Goal: Task Accomplishment & Management: Complete application form

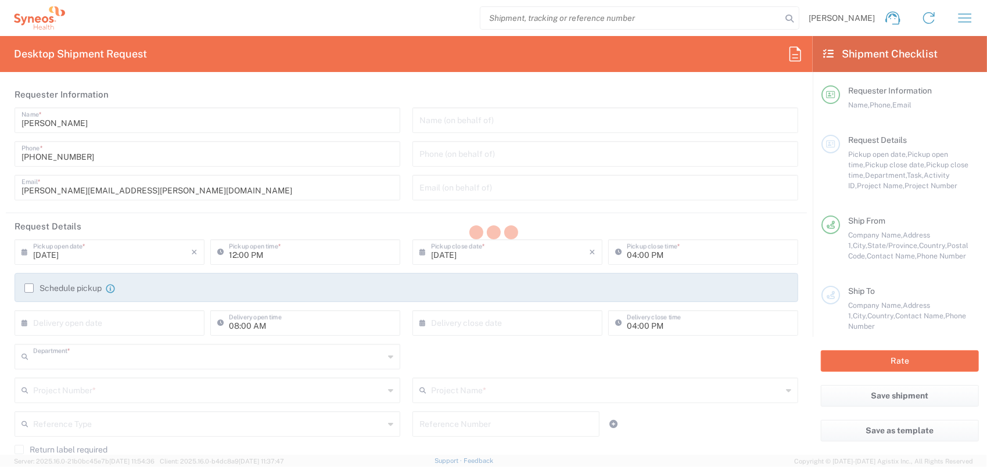
type input "8350"
type input "[GEOGRAPHIC_DATA]"
type input "Canada"
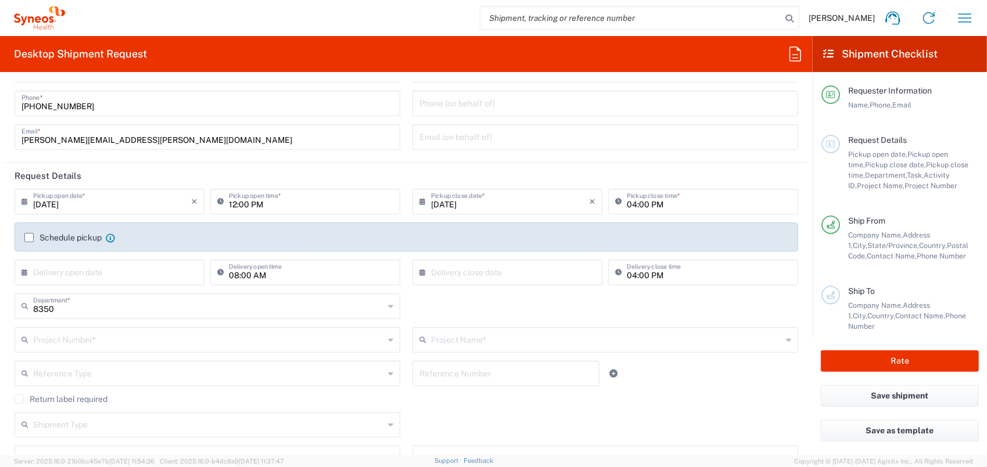
scroll to position [116, 0]
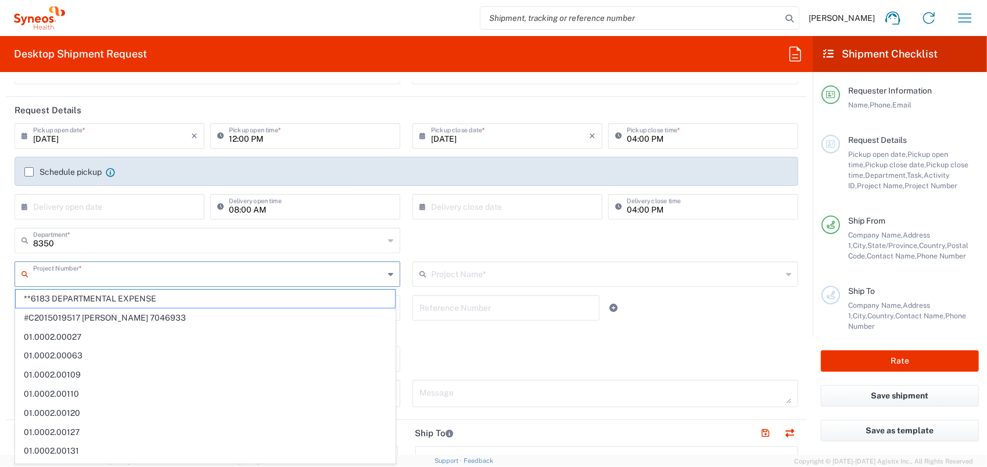
click at [84, 274] on input "text" at bounding box center [208, 273] width 351 height 20
type input "SYNEOS HEALTH CLINIQUE INC-Quebec"
click at [84, 274] on input "text" at bounding box center [208, 273] width 351 height 20
click at [419, 240] on div "8350 Department * 8350 3000 3100 3109 3110 3111 3112 3125 3130 3135 3136 3150 3…" at bounding box center [407, 245] width 796 height 34
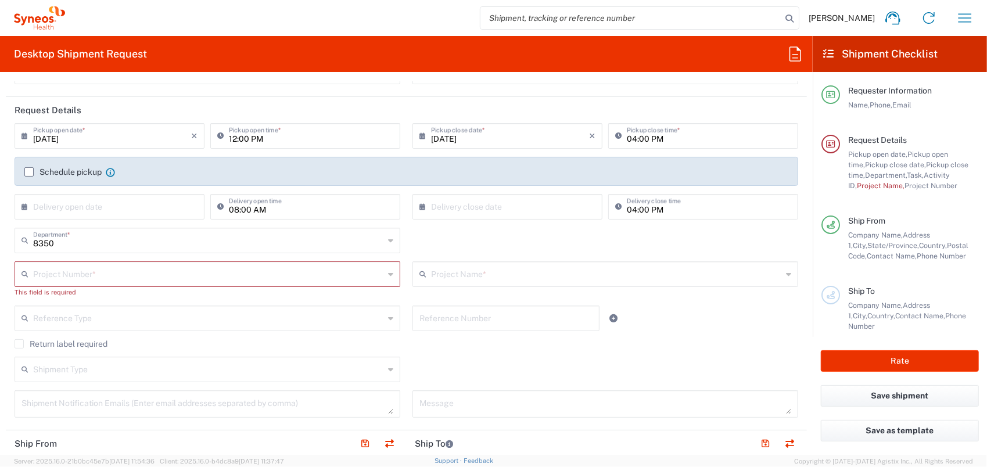
click at [62, 275] on input "text" at bounding box center [208, 273] width 351 height 20
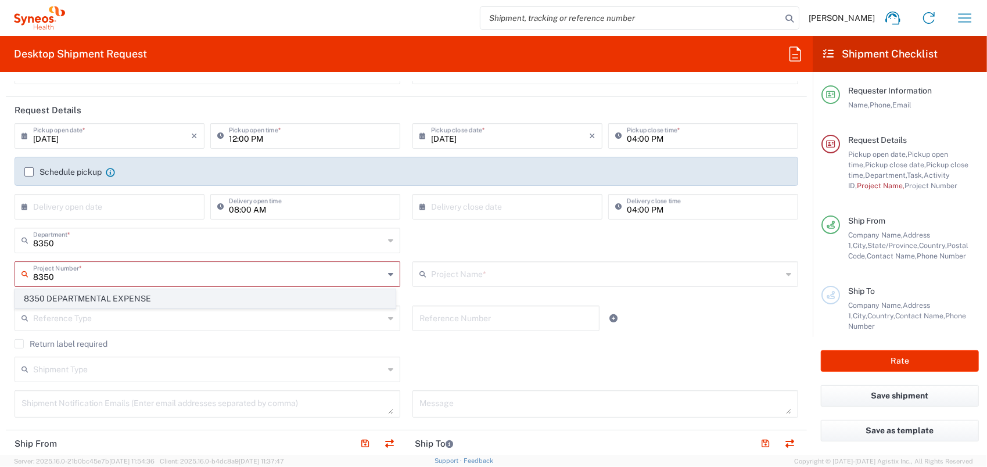
click at [82, 297] on span "8350 DEPARTMENTAL EXPENSE" at bounding box center [205, 299] width 379 height 18
type input "8350 DEPARTMENTAL EXPENSE"
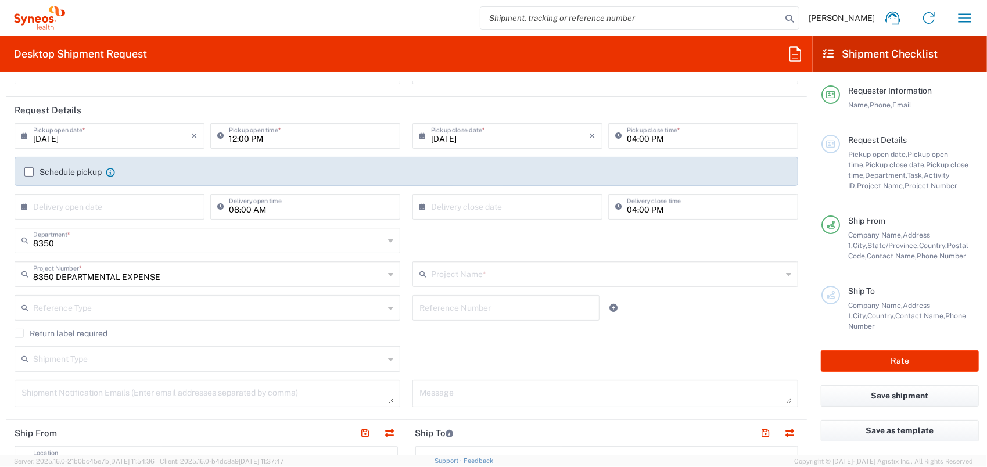
type input "8350 DEPARTMENTAL EXPENSE"
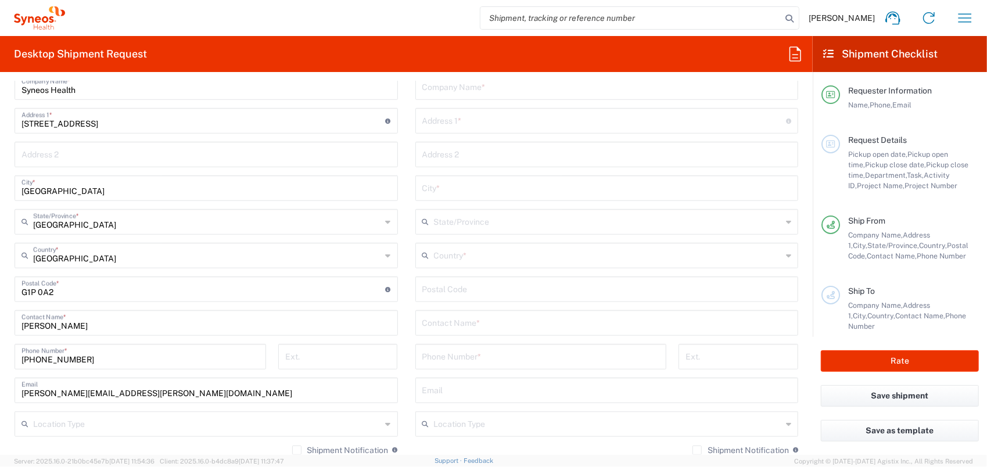
scroll to position [523, 0]
click at [469, 324] on input "text" at bounding box center [606, 321] width 369 height 20
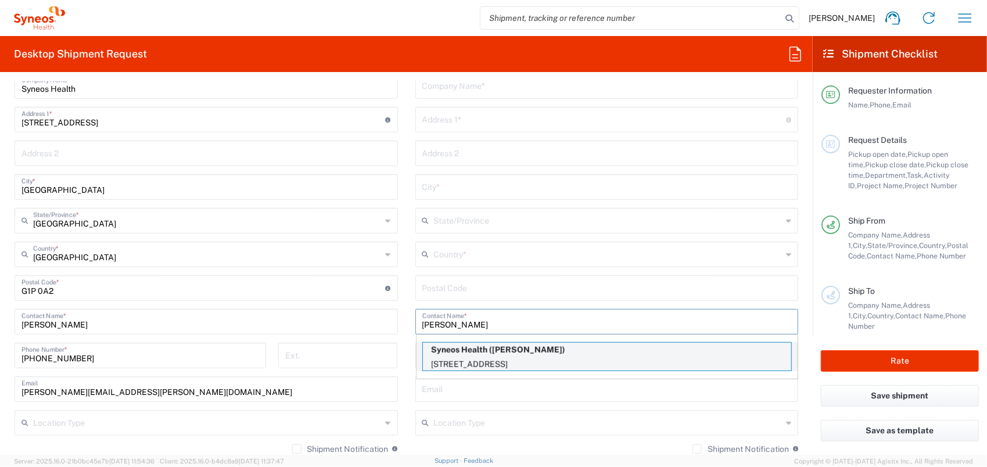
type input "lisa"
click at [503, 354] on p "Syneos Health (Lisa Makovsky)" at bounding box center [607, 350] width 368 height 15
type input "Syneos Health"
type input "5160 Decarie Boulevard"
type input "Bureau 800"
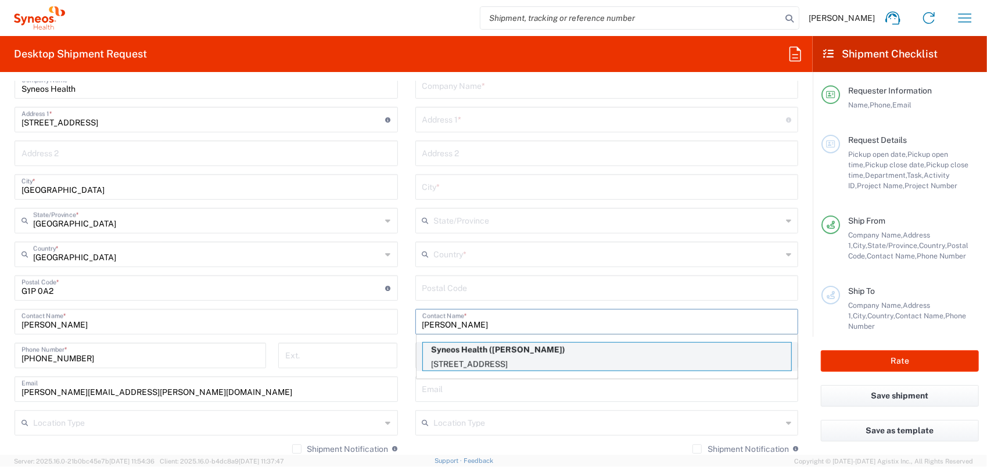
type input "Montreal"
type input "Canada"
type input "H3X 2H9"
type input "Lisa Makovsky"
type input "4185274000"
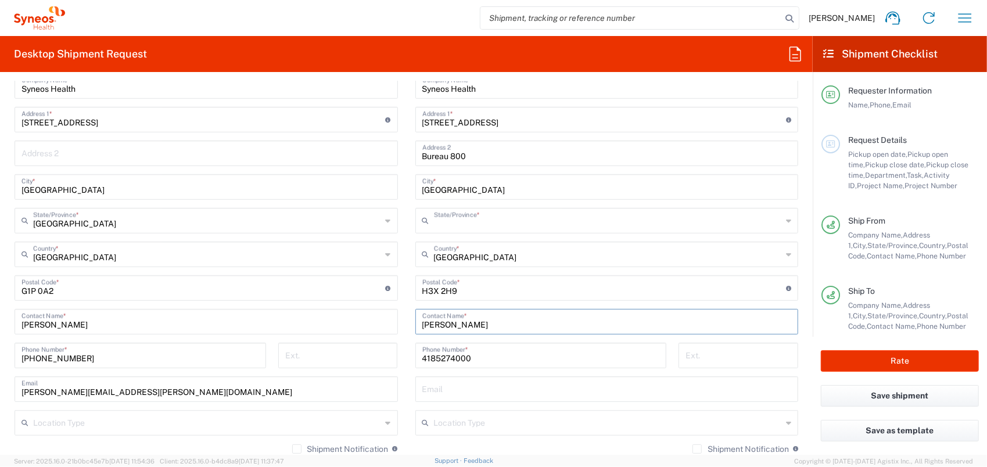
type input "Quebec"
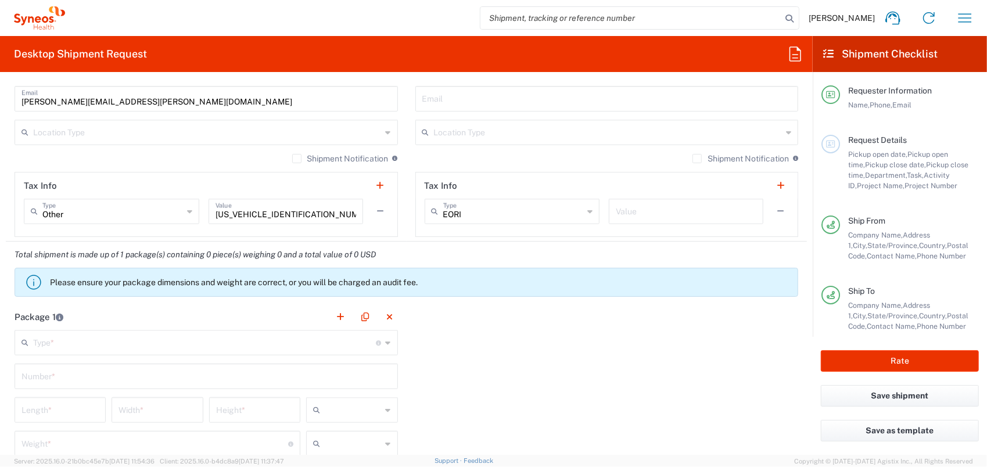
scroll to position [987, 0]
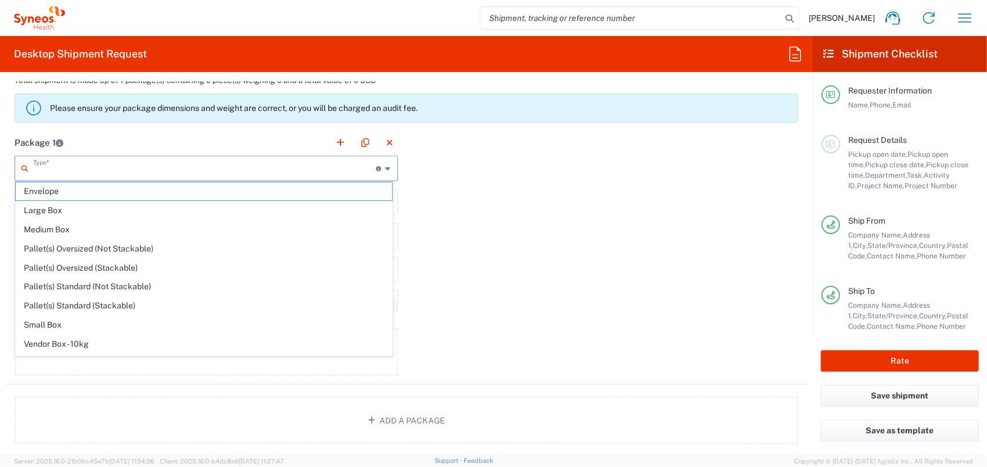
click at [70, 171] on input "text" at bounding box center [204, 167] width 343 height 20
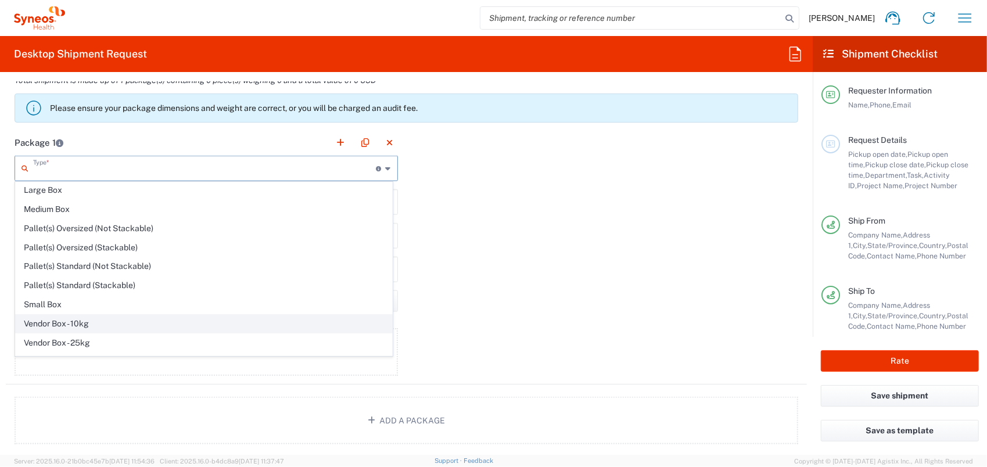
scroll to position [31, 0]
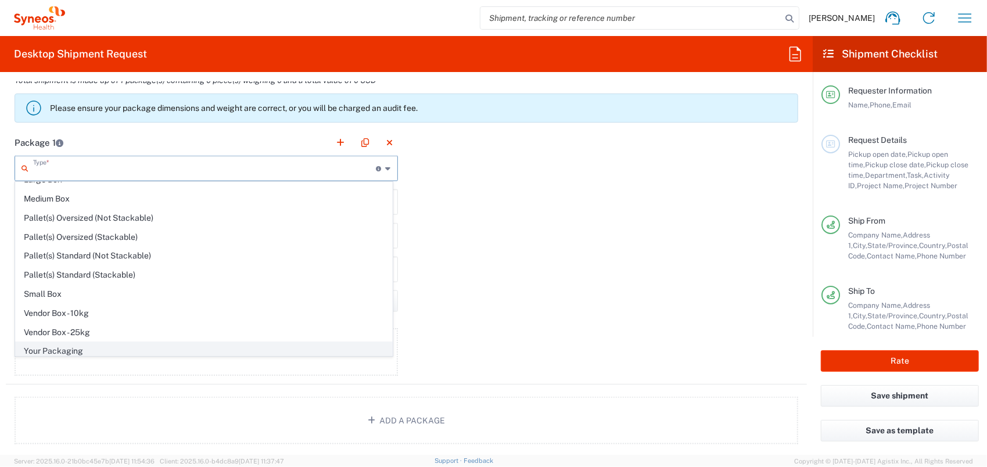
click at [91, 345] on span "Your Packaging" at bounding box center [204, 351] width 376 height 18
type input "Your Packaging"
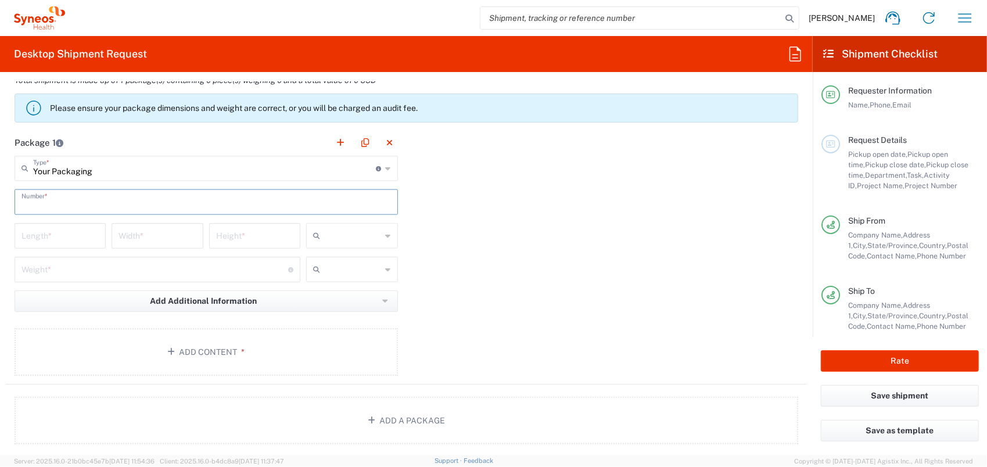
click at [107, 200] on input "text" at bounding box center [205, 201] width 369 height 20
type input "1"
click at [63, 234] on input "number" at bounding box center [59, 235] width 77 height 20
type input "51"
type input "40"
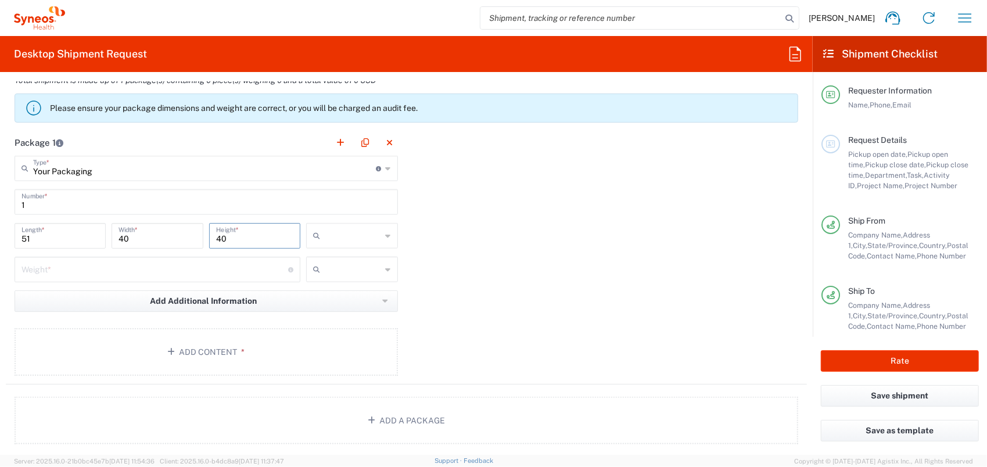
type input "40"
click at [375, 229] on input "text" at bounding box center [353, 235] width 56 height 19
click at [360, 258] on span "cm" at bounding box center [348, 259] width 88 height 18
type input "cm"
click at [238, 269] on input "number" at bounding box center [154, 268] width 267 height 20
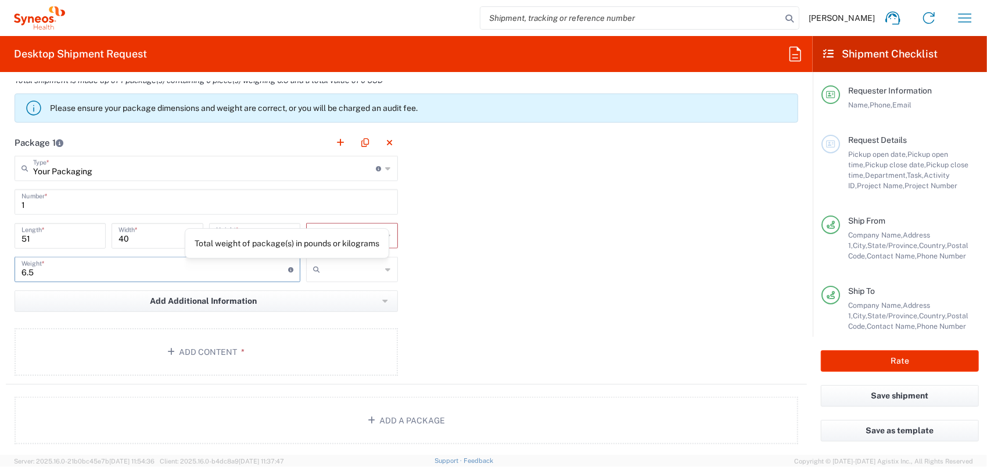
type input "6.5"
click at [347, 266] on input "text" at bounding box center [353, 269] width 56 height 19
click at [352, 294] on span "kgs" at bounding box center [348, 292] width 88 height 18
type input "kgs"
click at [296, 337] on button "Add Content *" at bounding box center [206, 352] width 383 height 48
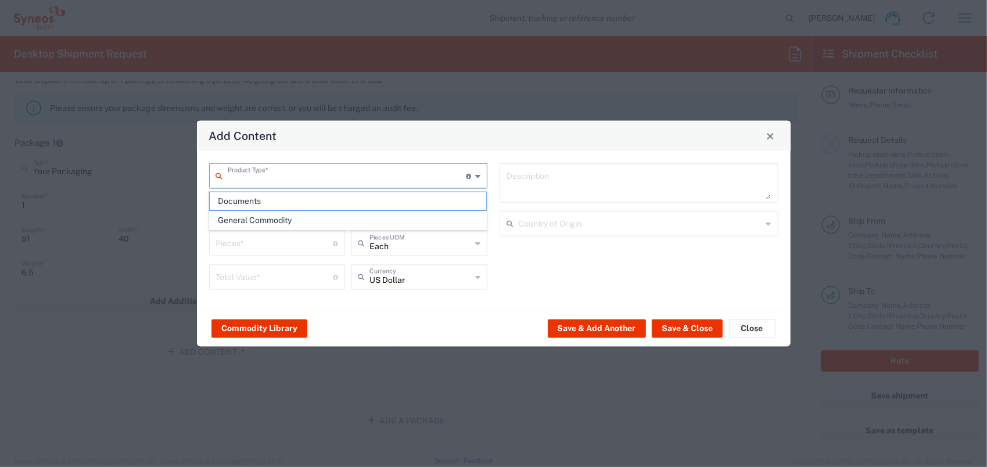
click at [278, 172] on input "text" at bounding box center [347, 175] width 239 height 20
click at [276, 214] on span "General Commodity" at bounding box center [348, 220] width 276 height 18
type input "General Commodity"
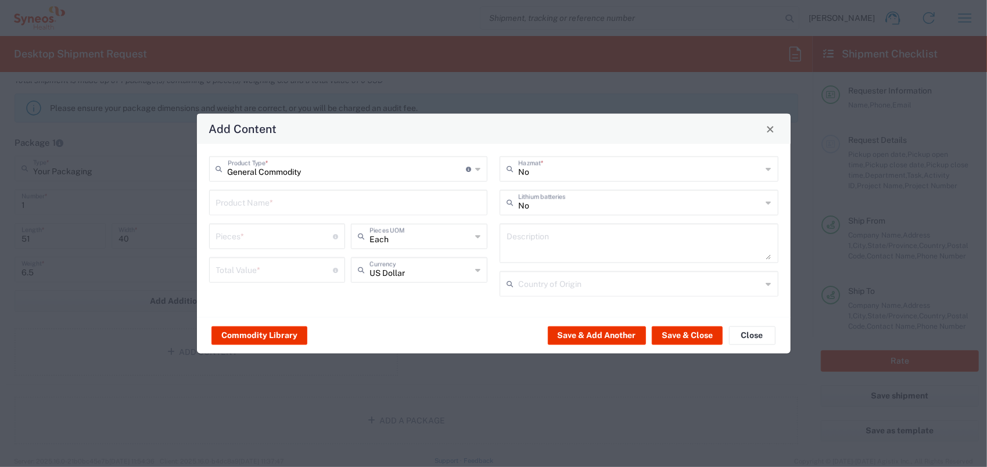
click at [269, 197] on input "text" at bounding box center [348, 202] width 265 height 20
type input "Cartouche d'imprimante"
click at [289, 238] on input "number" at bounding box center [274, 235] width 117 height 20
type input "2"
click at [300, 267] on input "number" at bounding box center [274, 269] width 117 height 20
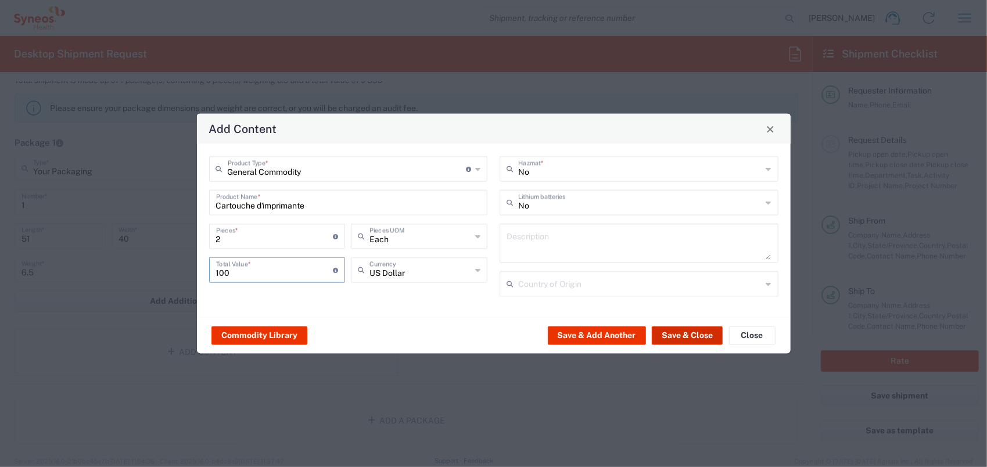
type input "100"
click at [683, 331] on button "Save & Close" at bounding box center [687, 335] width 71 height 19
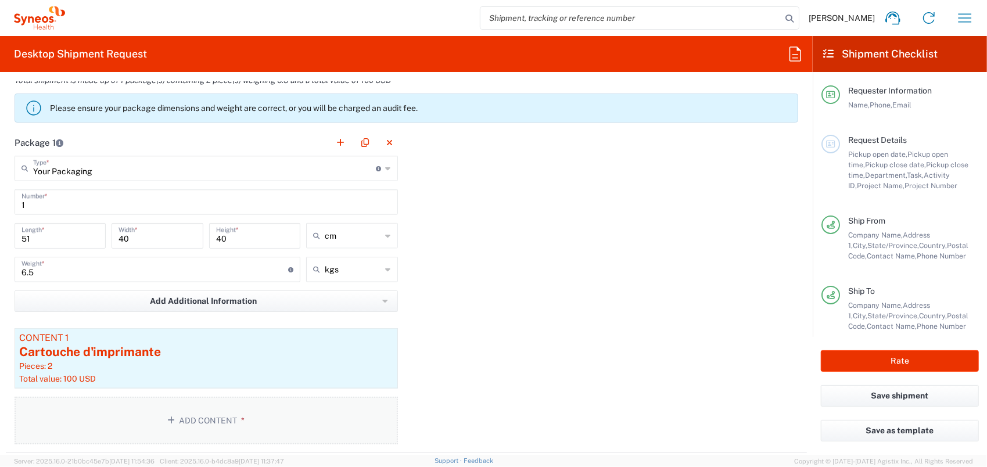
click at [247, 409] on button "Add Content *" at bounding box center [206, 421] width 383 height 48
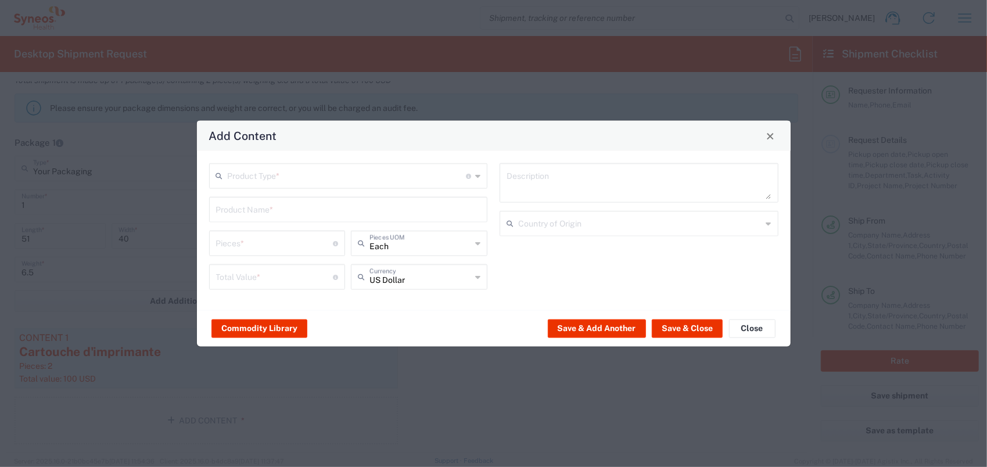
click at [286, 175] on input "text" at bounding box center [347, 175] width 239 height 20
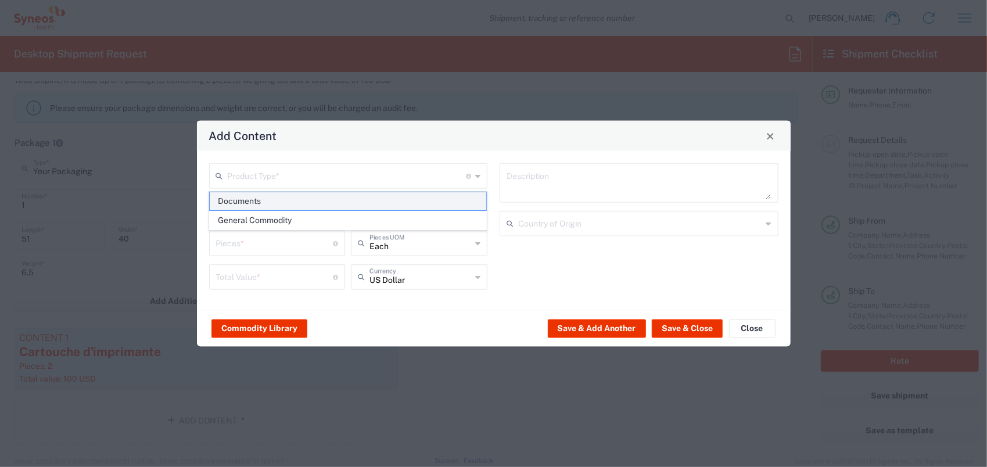
click at [286, 198] on span "Documents" at bounding box center [348, 201] width 276 height 18
type input "Documents"
type input "1"
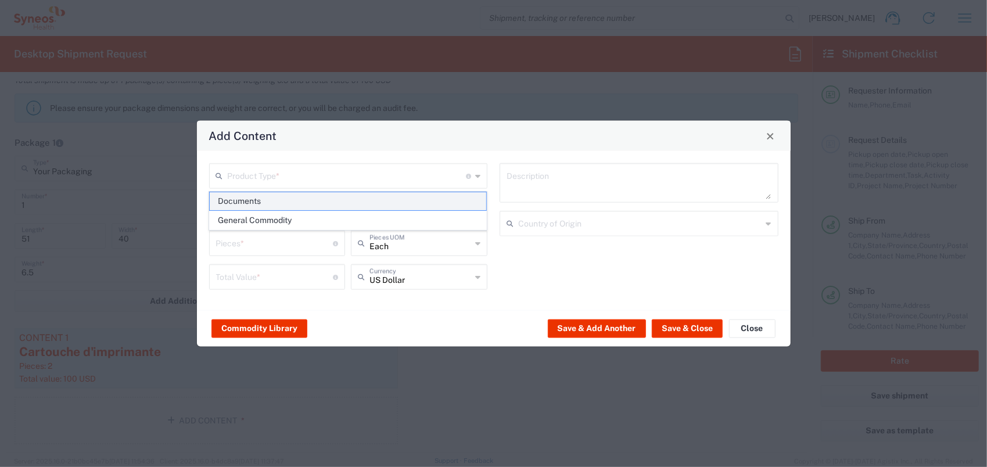
type textarea "Documents"
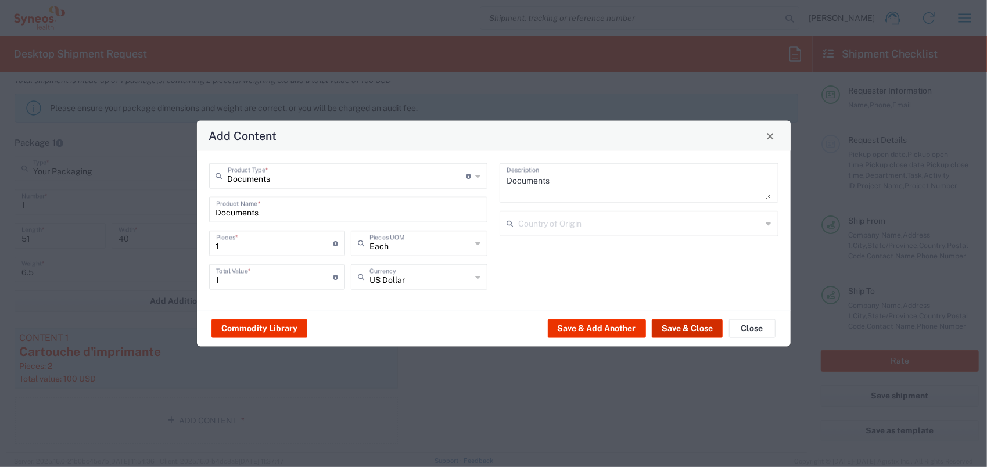
click at [665, 321] on button "Save & Close" at bounding box center [687, 328] width 71 height 19
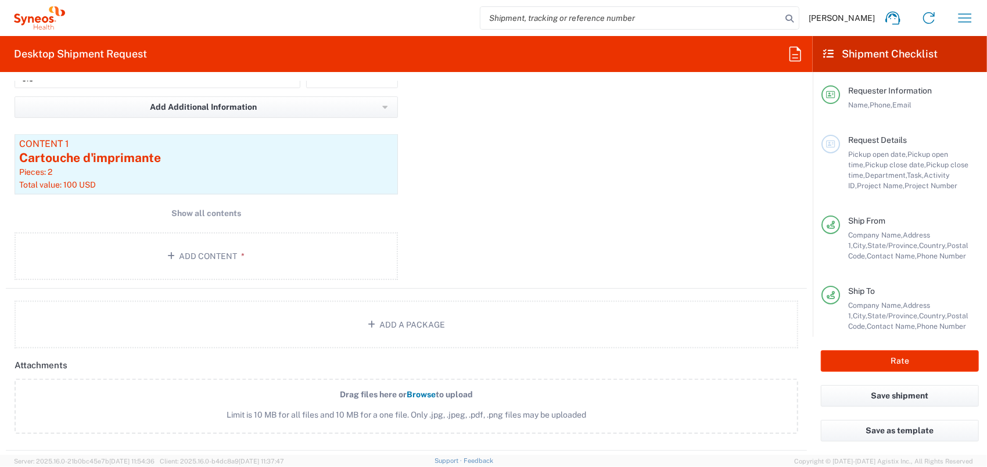
scroll to position [1045, 0]
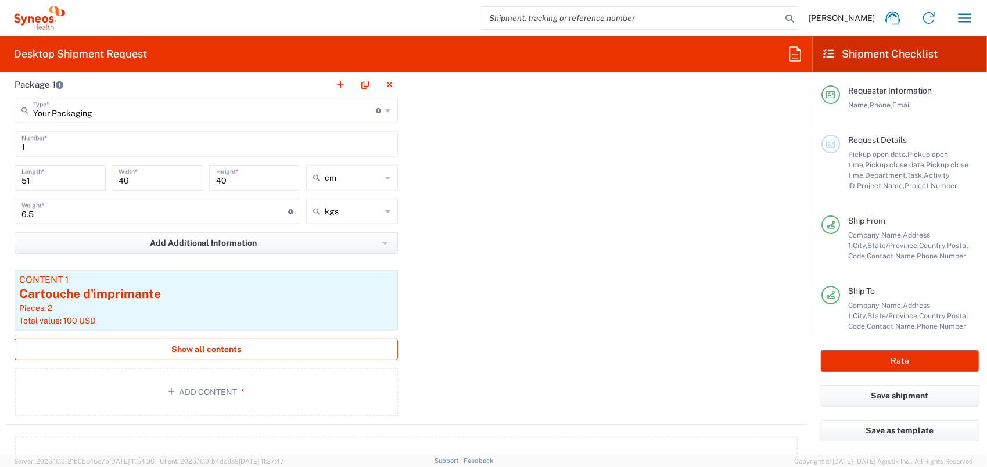
click at [228, 344] on span "Show all contents" at bounding box center [206, 349] width 70 height 11
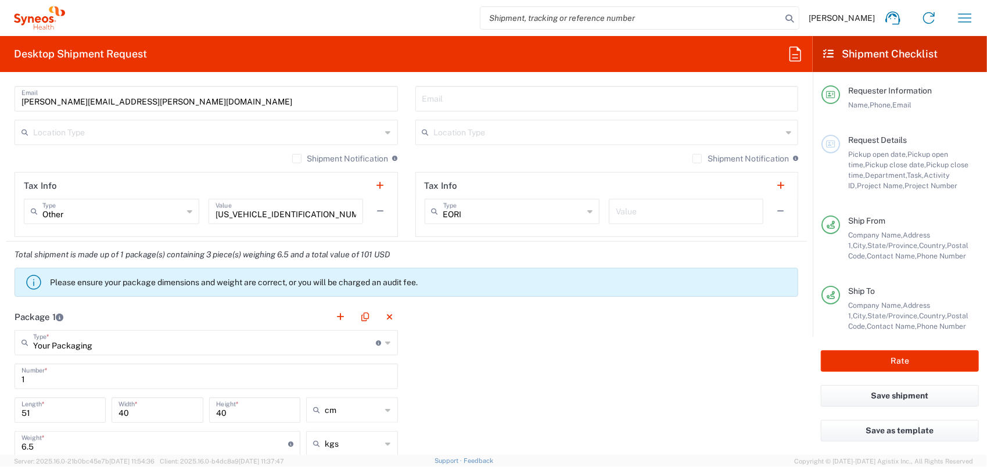
scroll to position [929, 0]
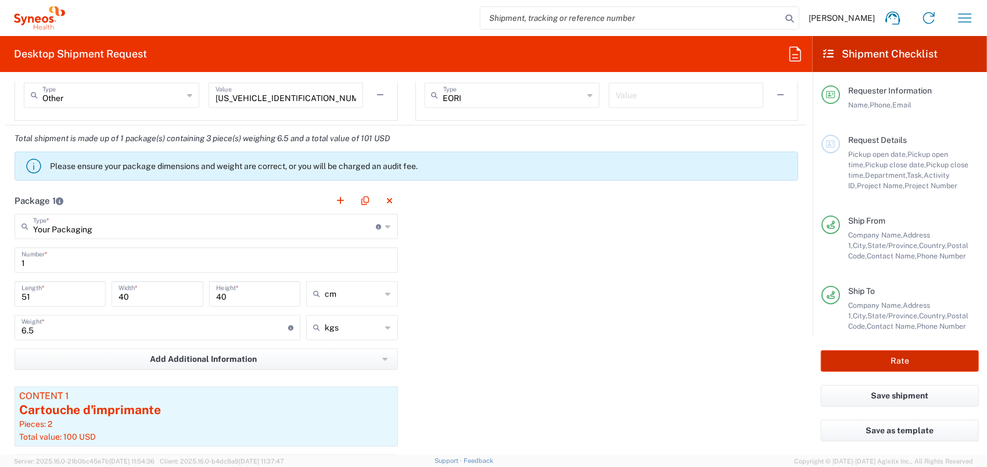
click at [912, 357] on button "Rate" at bounding box center [900, 360] width 158 height 21
type input "8350 DEPARTMENTAL EXPENSE"
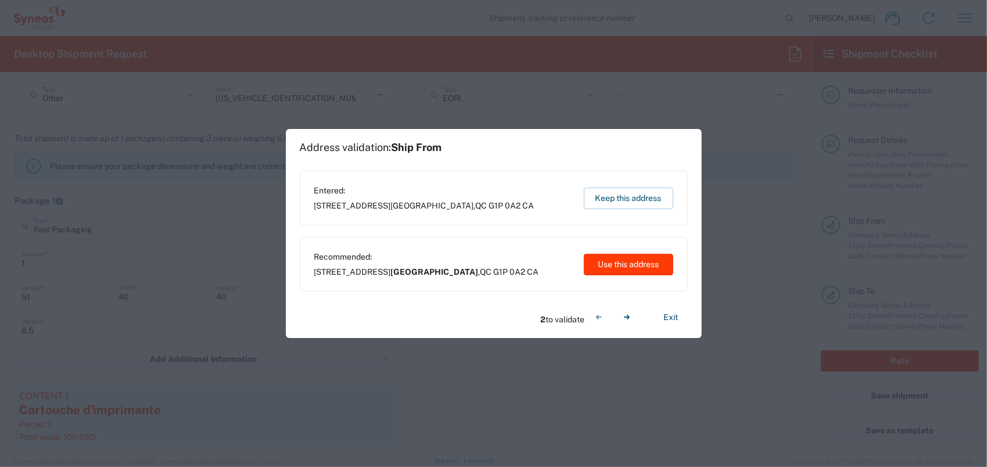
click at [599, 260] on button "Use this address" at bounding box center [628, 264] width 89 height 21
type input "Québec"
type input "Montréal"
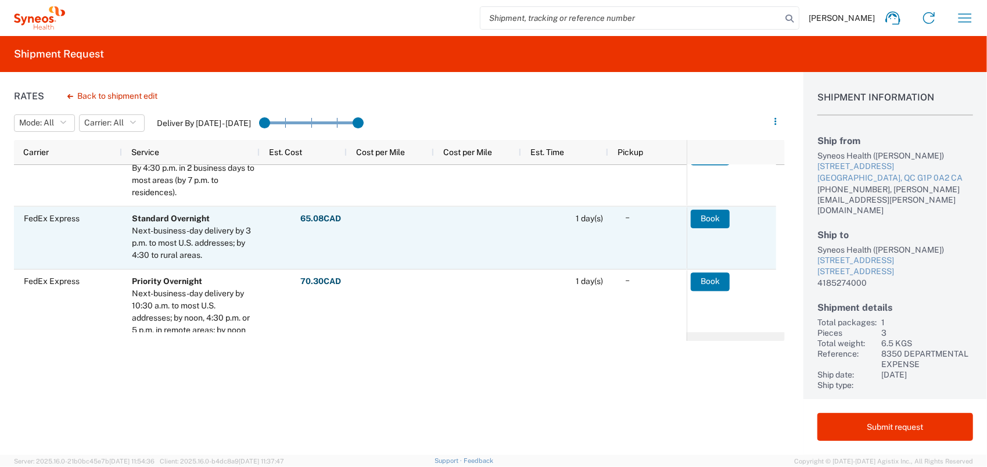
scroll to position [184, 0]
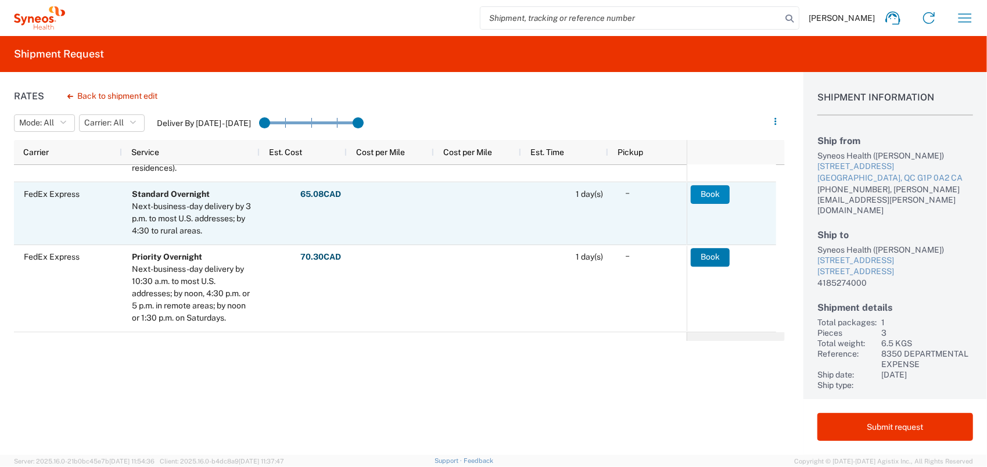
click at [705, 196] on button "Book" at bounding box center [709, 194] width 39 height 19
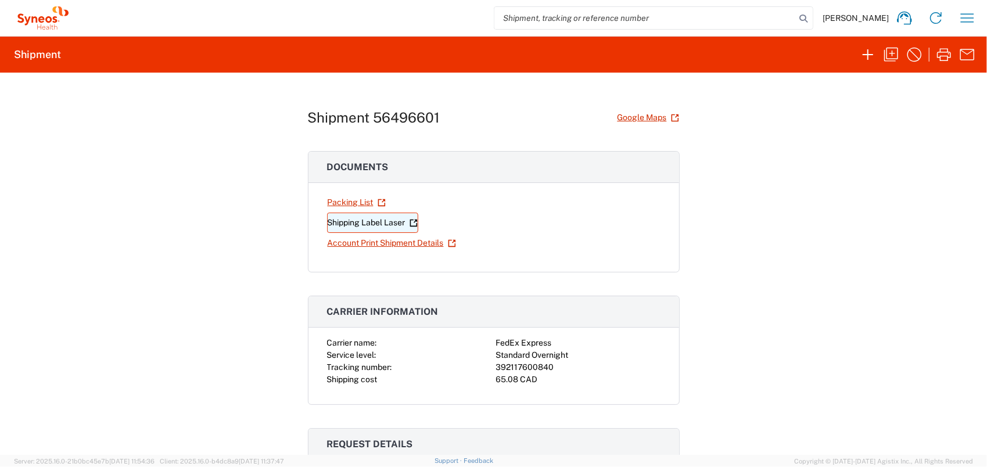
click at [367, 222] on link "Shipping Label Laser" at bounding box center [372, 223] width 91 height 20
